Goal: Task Accomplishment & Management: Use online tool/utility

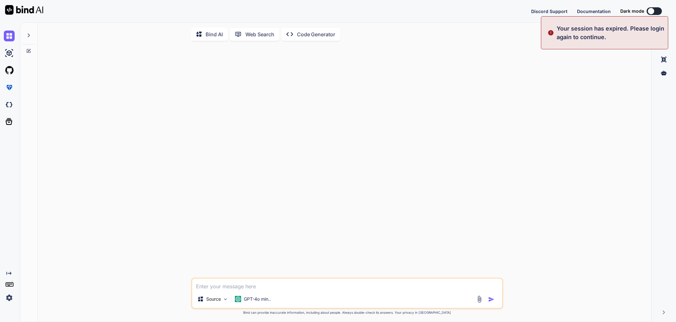
type textarea "x"
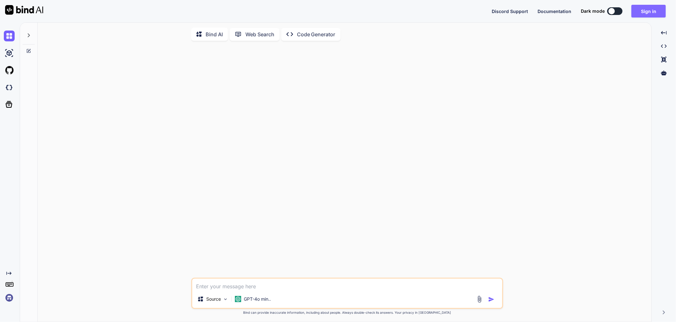
click at [404, 13] on button "Sign in" at bounding box center [648, 11] width 34 height 13
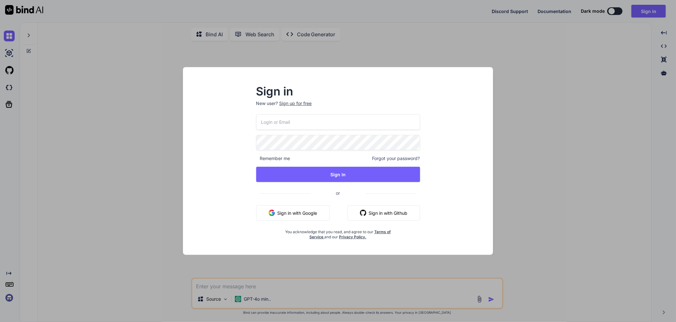
type input "[EMAIL_ADDRESS][DOMAIN_NAME]"
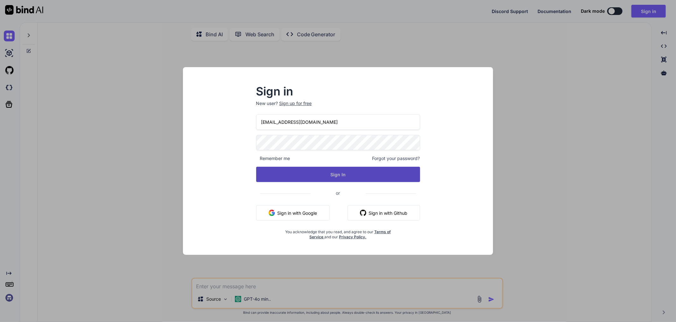
click at [394, 174] on button "Sign In" at bounding box center [338, 174] width 164 height 15
click at [333, 180] on button "Sign In" at bounding box center [338, 174] width 164 height 15
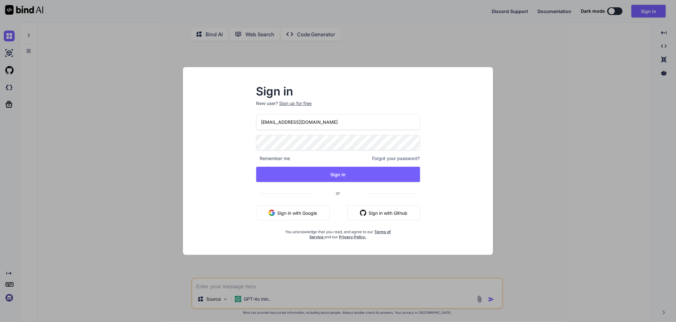
click at [275, 210] on img "button" at bounding box center [272, 213] width 6 height 6
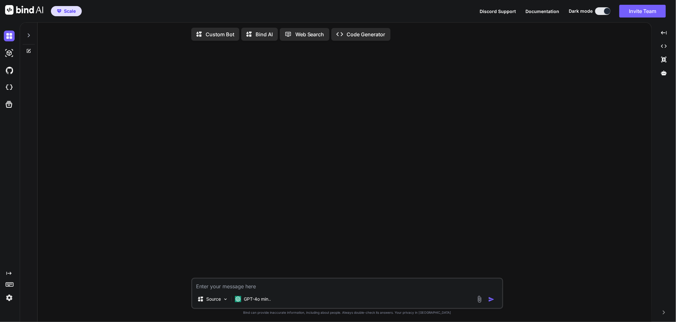
drag, startPoint x: 218, startPoint y: 285, endPoint x: 217, endPoint y: 272, distance: 12.4
click at [218, 284] on textarea at bounding box center [347, 284] width 310 height 11
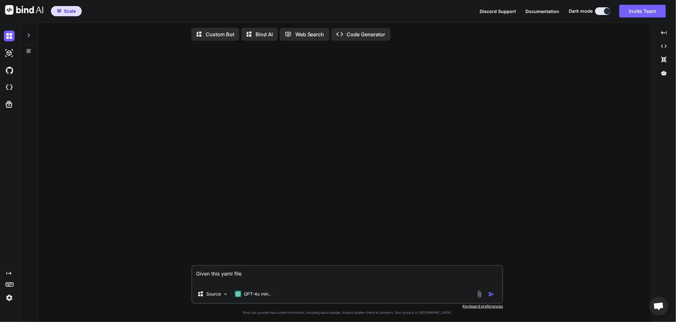
paste textarea "- Token_Name: APD_ALREADY_EXISTING_ESTIMATE_EBE_EVENT_TOGGLE Link: [URL][DOMAIN…"
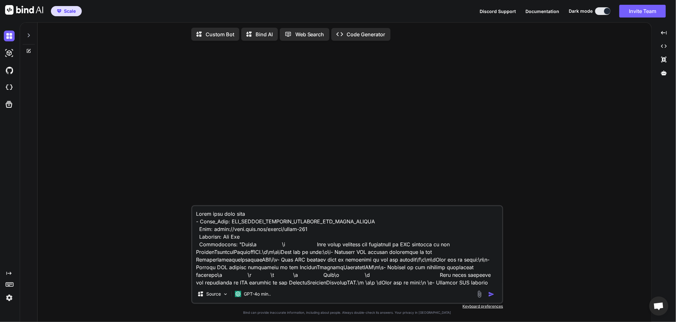
scroll to position [2032, 0]
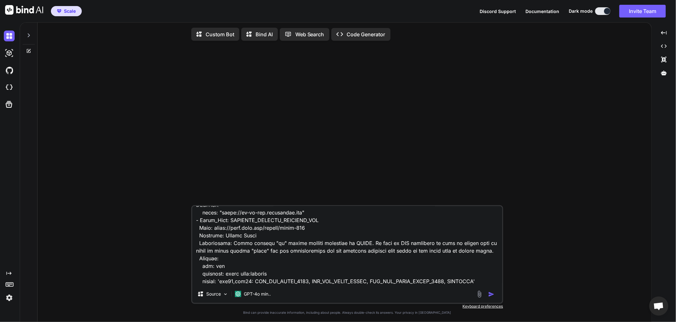
type textarea "Given this yaml file - Token_Name: APD_ALREADY_EXISTING_ESTIMATE_EBE_EVENT_TOGG…"
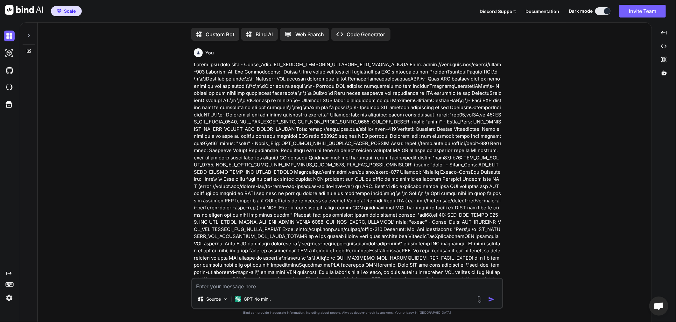
scroll to position [2, 0]
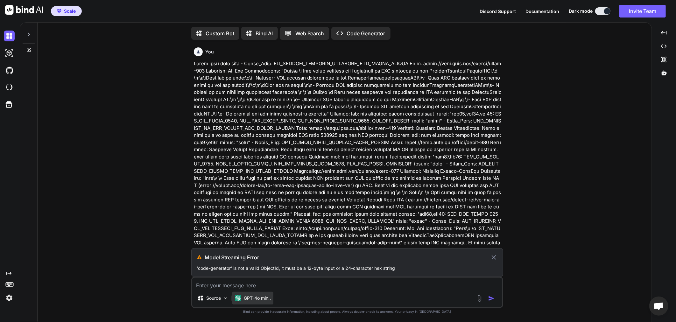
click at [247, 301] on p "GPT-4o min.." at bounding box center [257, 298] width 27 height 6
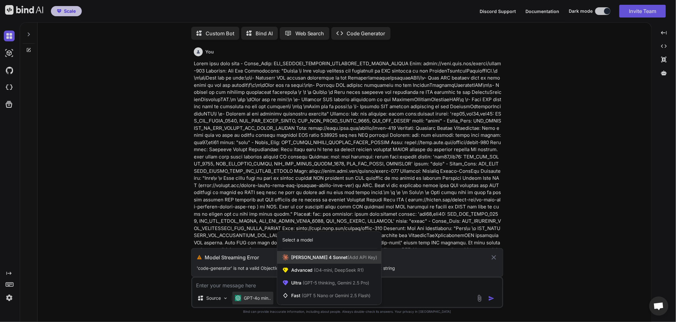
click at [297, 262] on div "[PERSON_NAME] 4 Sonnet (Add API Key)" at bounding box center [329, 257] width 104 height 13
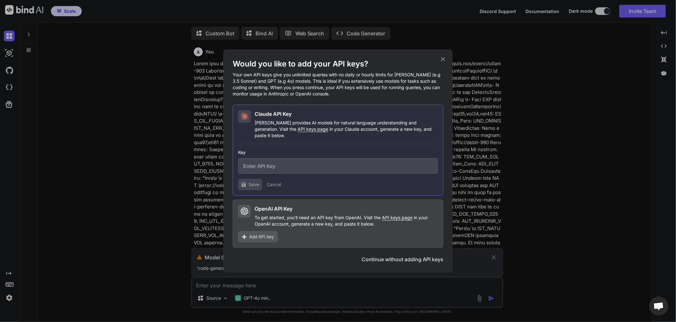
click at [404, 255] on button "Continue without adding API keys" at bounding box center [402, 259] width 82 height 8
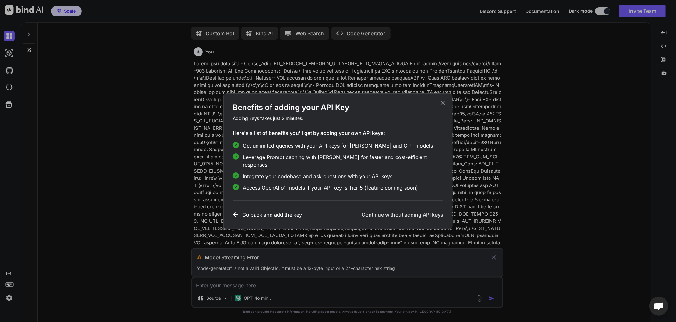
click at [404, 105] on icon at bounding box center [443, 103] width 4 height 4
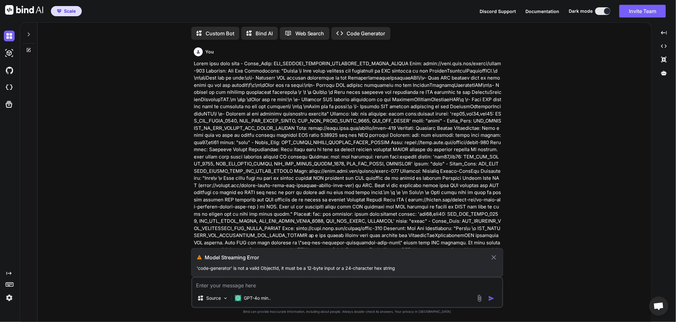
click at [404, 256] on icon at bounding box center [494, 257] width 4 height 4
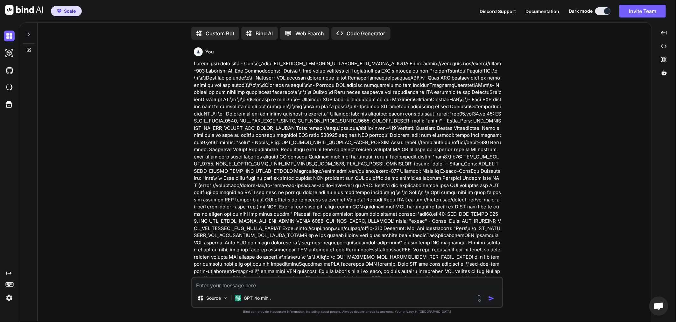
click at [315, 287] on textarea at bounding box center [347, 283] width 310 height 11
click at [250, 35] on icon at bounding box center [249, 34] width 7 height 7
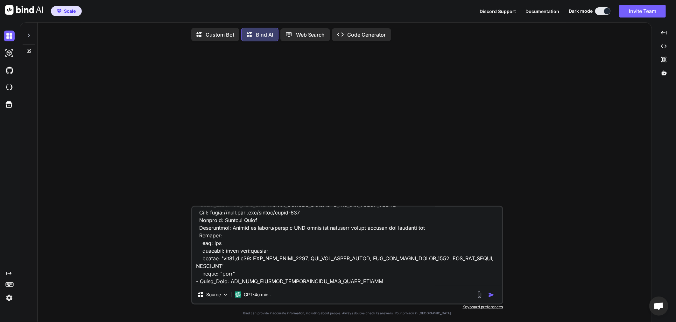
scroll to position [2025, 0]
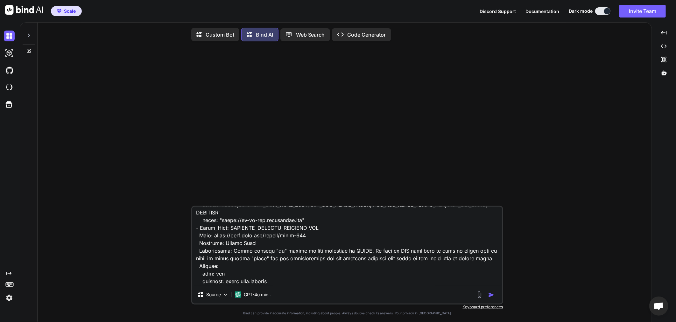
click at [381, 276] on textarea at bounding box center [347, 246] width 310 height 79
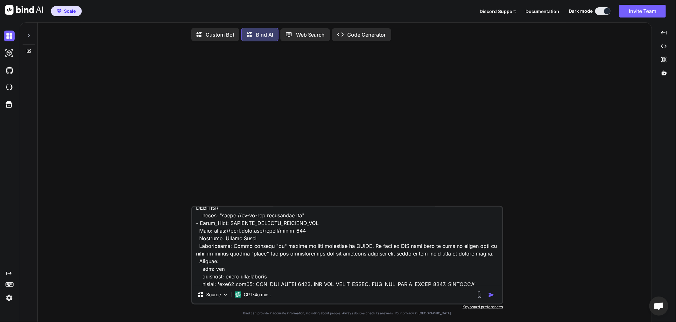
scroll to position [2033, 0]
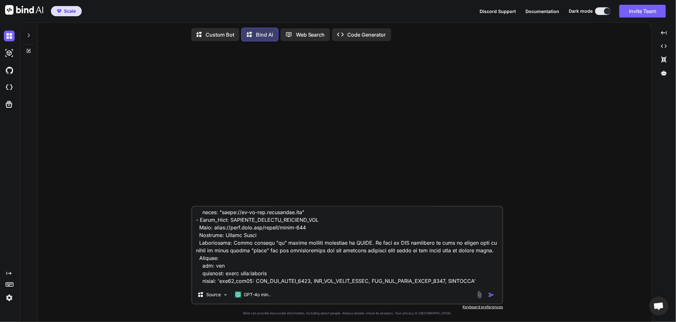
click at [350, 288] on div "Source GPT-4o min.." at bounding box center [347, 255] width 312 height 99
click at [349, 283] on textarea at bounding box center [347, 246] width 310 height 79
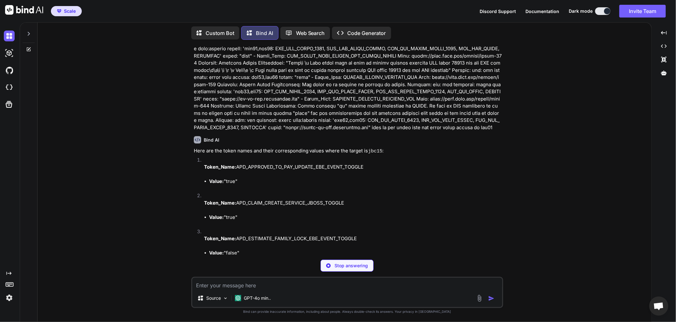
scroll to position [715, 0]
click at [192, 142] on div "You Bind AI Here are the token names and their corresponding values where the t…" at bounding box center [347, 183] width 312 height 277
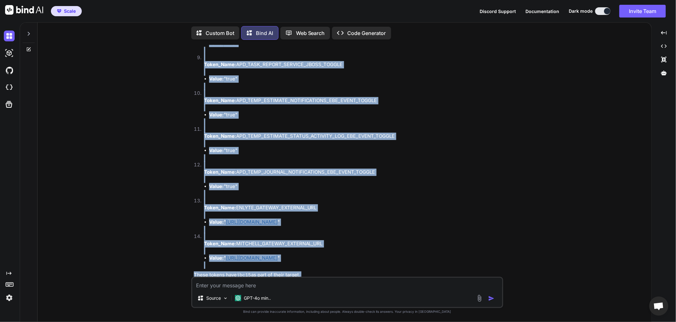
scroll to position [1110, 0]
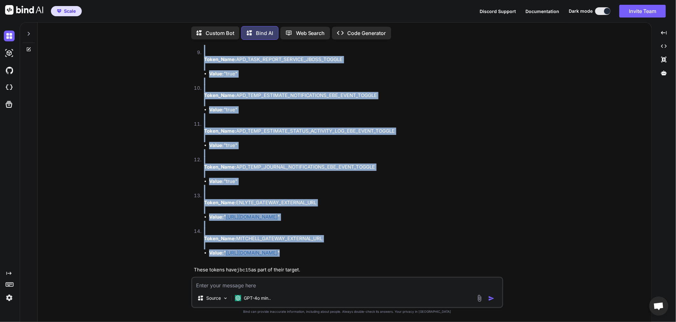
drag, startPoint x: 194, startPoint y: 143, endPoint x: 339, endPoint y: 245, distance: 177.9
click at [339, 245] on div "Here are the token names and their corresponding values where the target is jbc…" at bounding box center [348, 13] width 308 height 520
copy div "Here are the token names and their corresponding values where the target is jbc…"
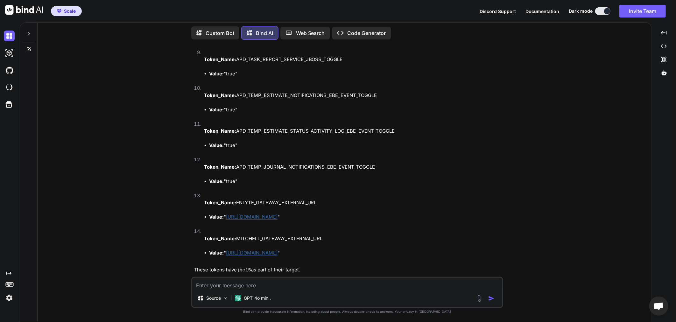
click at [278, 282] on textarea at bounding box center [347, 283] width 310 height 11
type textarea "how about jbc16 as target"
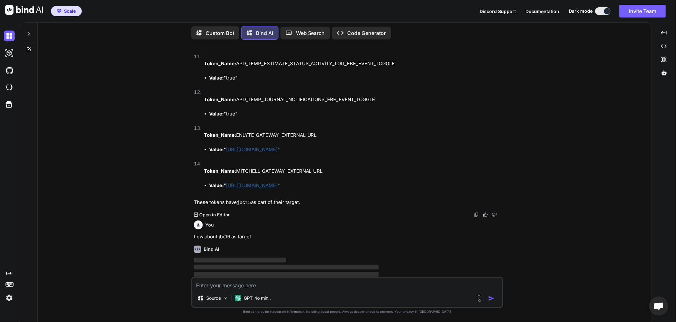
scroll to position [1178, 0]
click at [109, 205] on div "You Bind AI Here are the token names and their corresponding values where the t…" at bounding box center [347, 183] width 609 height 277
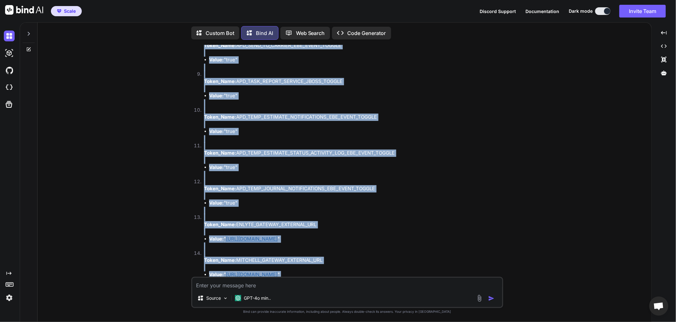
scroll to position [1674, 0]
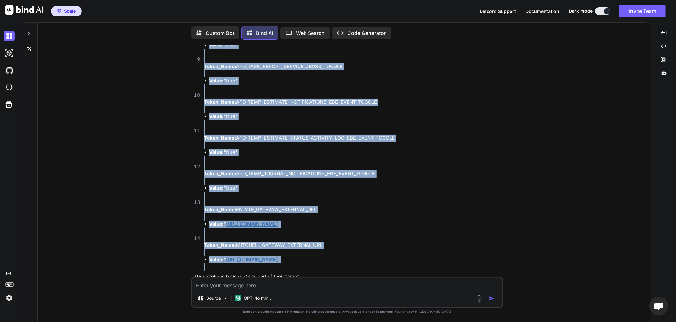
drag, startPoint x: 191, startPoint y: 75, endPoint x: 193, endPoint y: 263, distance: 188.0
click at [193, 263] on div "You Bind AI Here are the token names and their corresponding values where the t…" at bounding box center [347, 183] width 312 height 277
copy div "Here are the token names and their corresponding values where the target is jbc…"
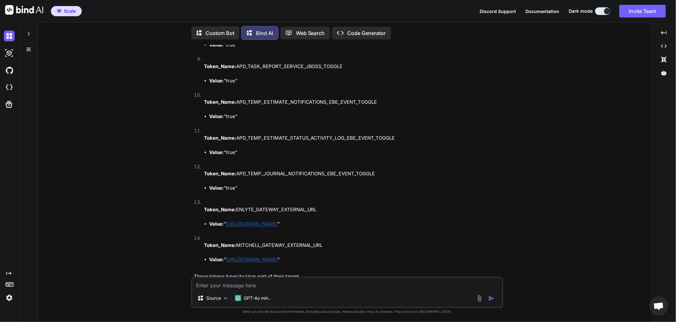
click at [216, 283] on textarea at bounding box center [347, 283] width 310 height 11
type textarea "how about jbc17 as target"
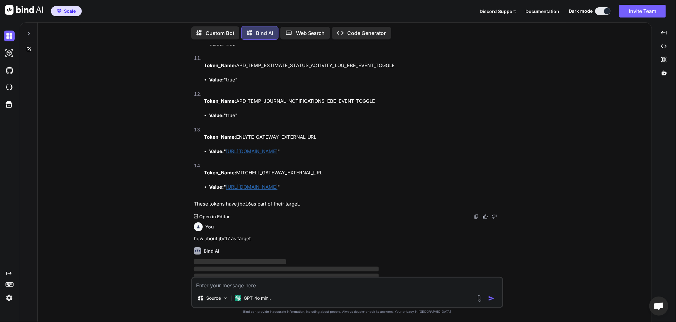
scroll to position [1748, 0]
click at [390, 213] on div "Created with Pixso. Open in Editor" at bounding box center [348, 216] width 308 height 6
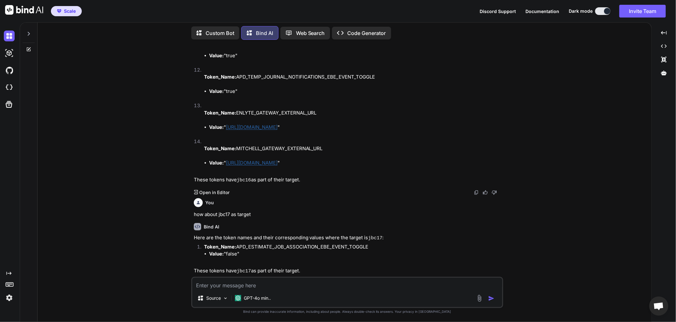
click at [320, 243] on li "Token_Name: APD_ESTIMATE_JOB_ASSOCIATION_EBE_EVENT_TOGGLE Value: "false"" at bounding box center [350, 254] width 303 height 22
copy li "APD_ESTIMATE_JOB_ASSOCIATION_EBE_EVENT_TOGGLE"
drag, startPoint x: 192, startPoint y: 228, endPoint x: 246, endPoint y: 247, distance: 56.6
click at [246, 247] on div "You Bind AI Here are the token names and their corresponding values where the t…" at bounding box center [347, 161] width 310 height 232
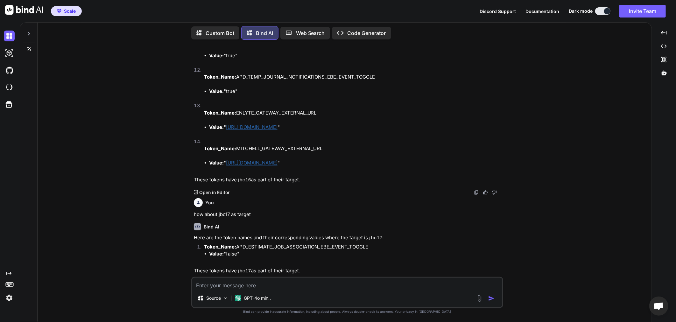
copy div "Here are the token names and their corresponding values where the target is jbc…"
click at [298, 287] on textarea at bounding box center [347, 283] width 310 height 11
type textarea "how about jbc15 include 'jbc15"
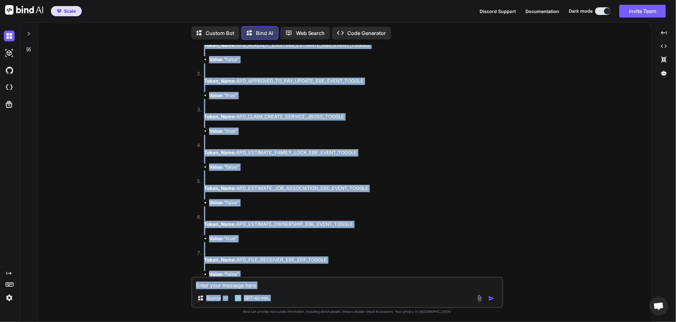
scroll to position [2376, 0]
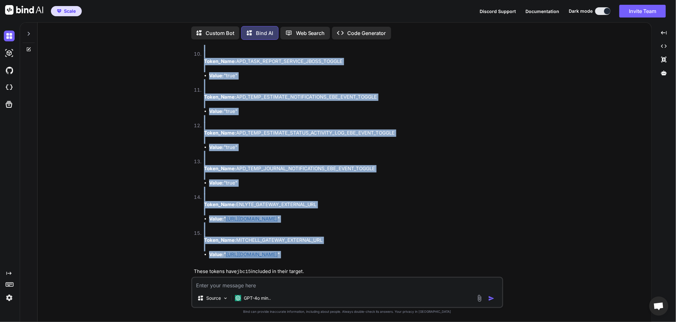
drag, startPoint x: 193, startPoint y: 184, endPoint x: 321, endPoint y: 250, distance: 143.9
click at [321, 250] on div "You Bind AI Here are the token names and their corresponding values where the t…" at bounding box center [347, 161] width 310 height 232
copy div "Here are the token names and their corresponding values where the target includ…"
